Goal: Transaction & Acquisition: Purchase product/service

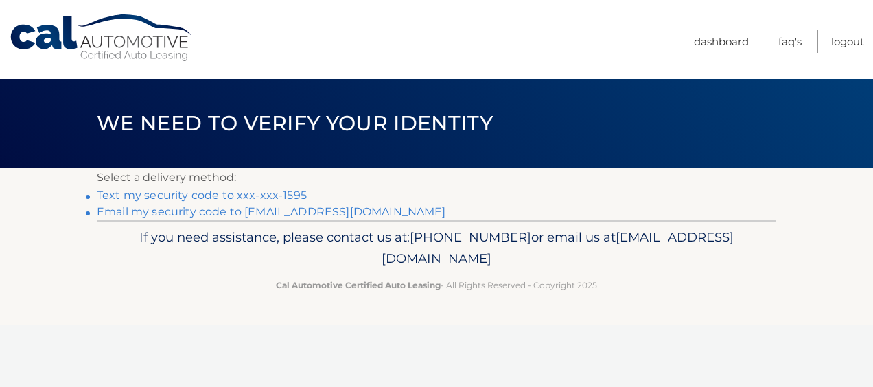
click at [131, 215] on link "**********" at bounding box center [271, 211] width 349 height 13
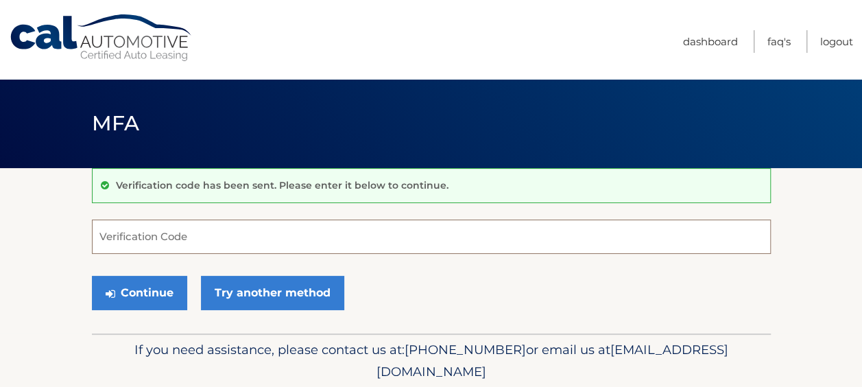
click at [129, 246] on input "Verification Code" at bounding box center [431, 236] width 679 height 34
click at [294, 237] on input "Verification Code" at bounding box center [431, 236] width 679 height 34
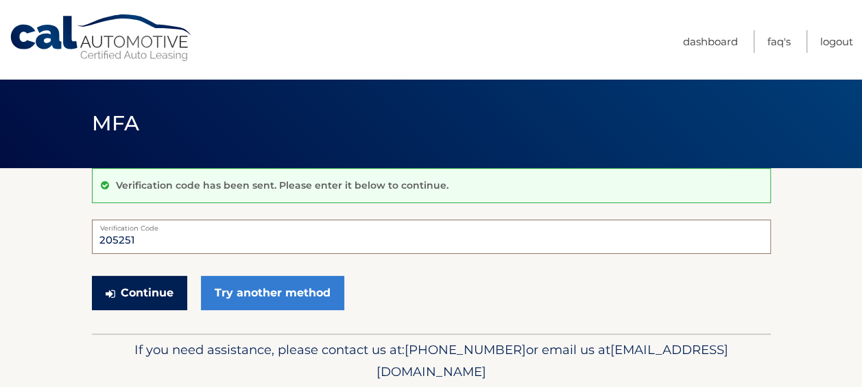
type input "205251"
click at [164, 296] on button "Continue" at bounding box center [139, 293] width 95 height 34
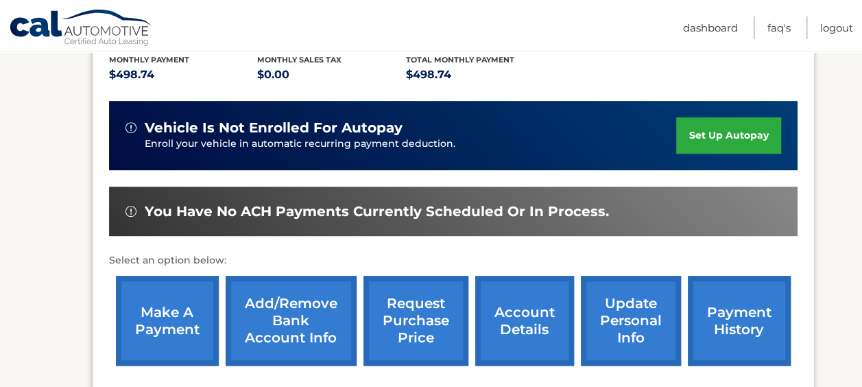
scroll to position [343, 0]
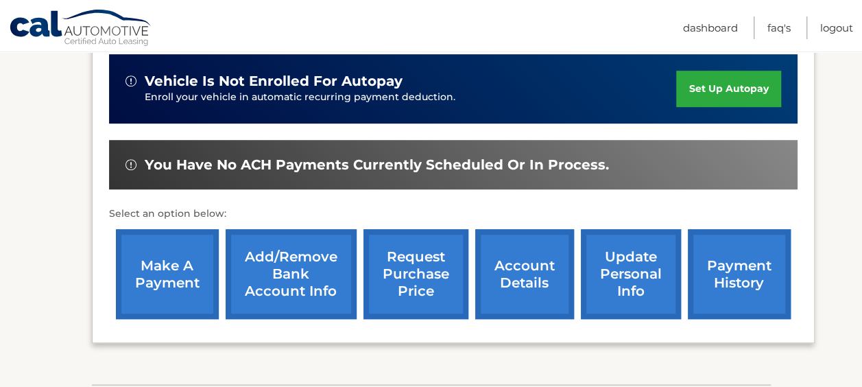
click at [189, 255] on link "make a payment" at bounding box center [167, 274] width 103 height 90
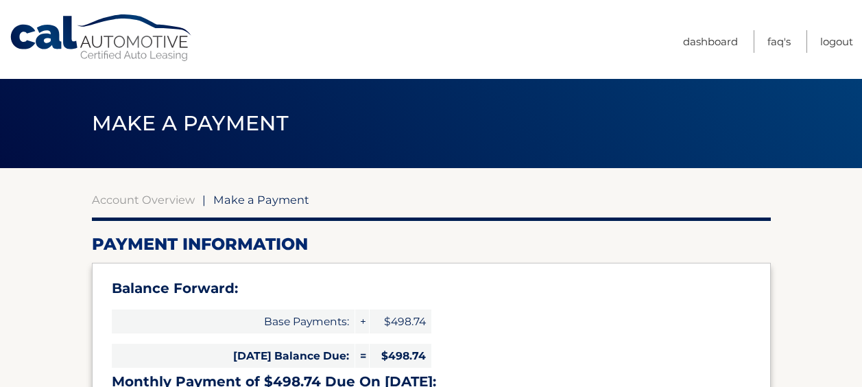
select select "NzRkM2NiMzgtY2I3My00YmQyLWIxOWUtNDZlNzM3NzVmOTFj"
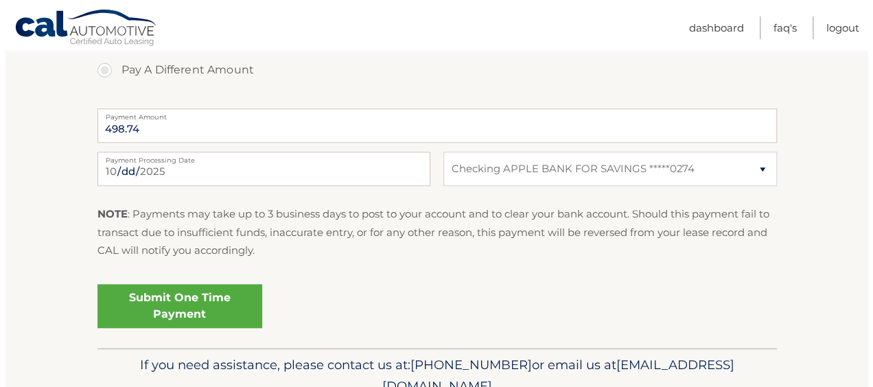
scroll to position [617, 0]
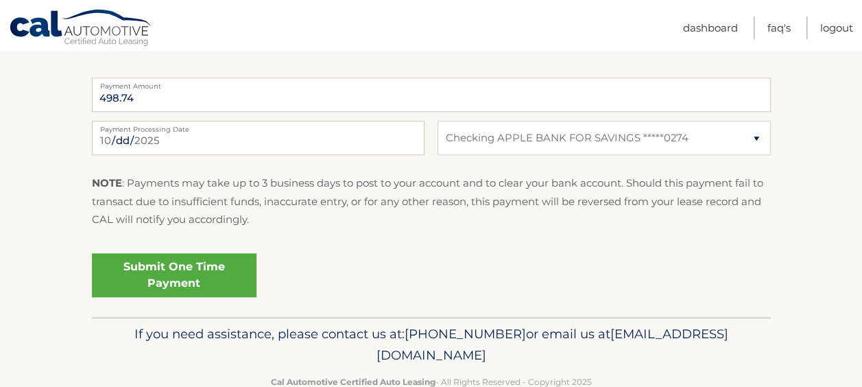
click at [184, 274] on link "Submit One Time Payment" at bounding box center [174, 275] width 165 height 44
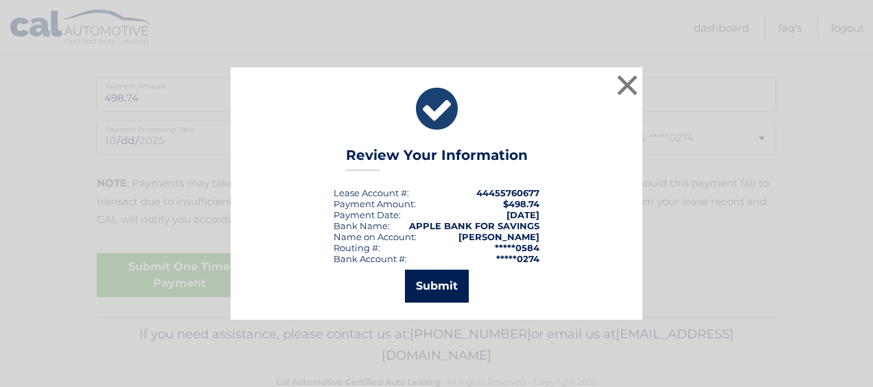
click at [420, 281] on button "Submit" at bounding box center [437, 286] width 64 height 33
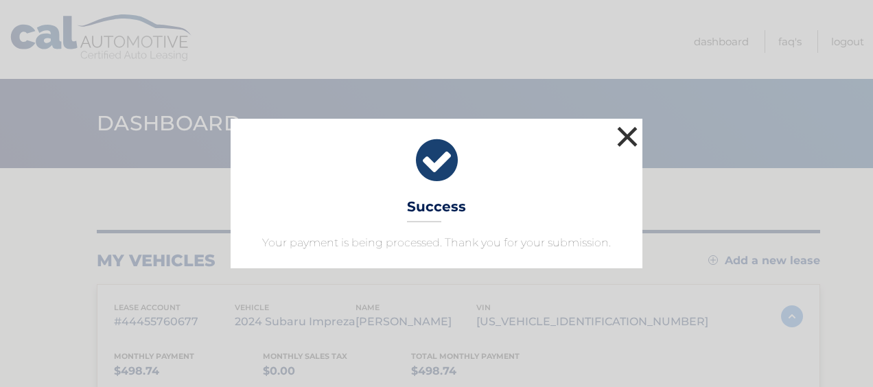
click at [622, 134] on button "×" at bounding box center [626, 136] width 27 height 27
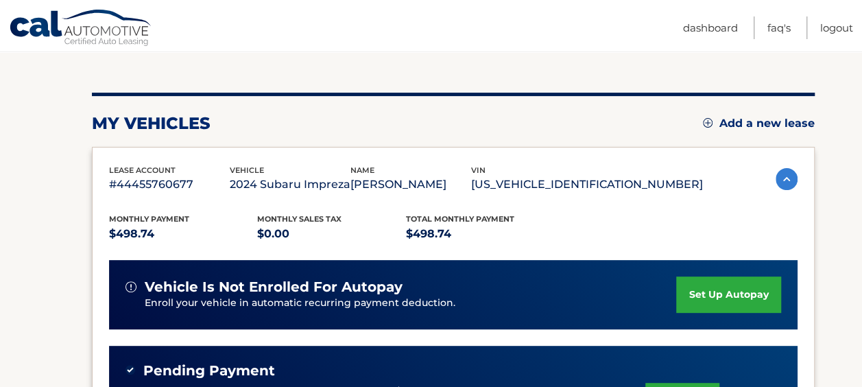
scroll to position [206, 0]
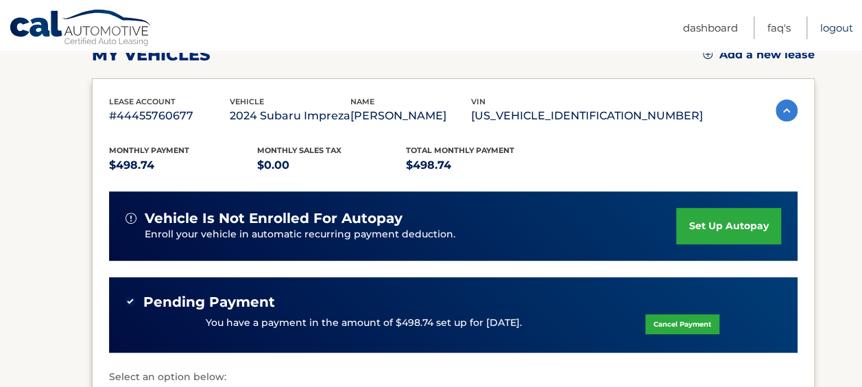
click at [836, 28] on link "Logout" at bounding box center [836, 27] width 33 height 23
